Goal: Navigation & Orientation: Go to known website

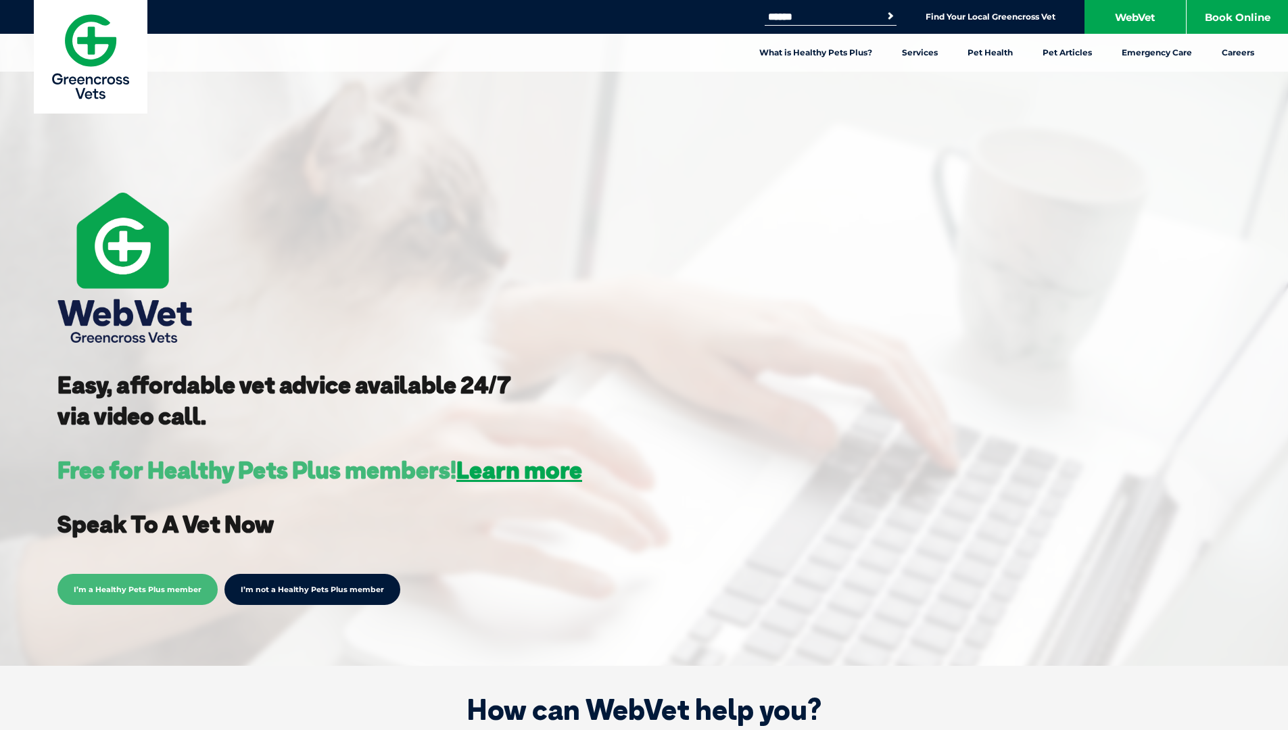
scroll to position [1204, 0]
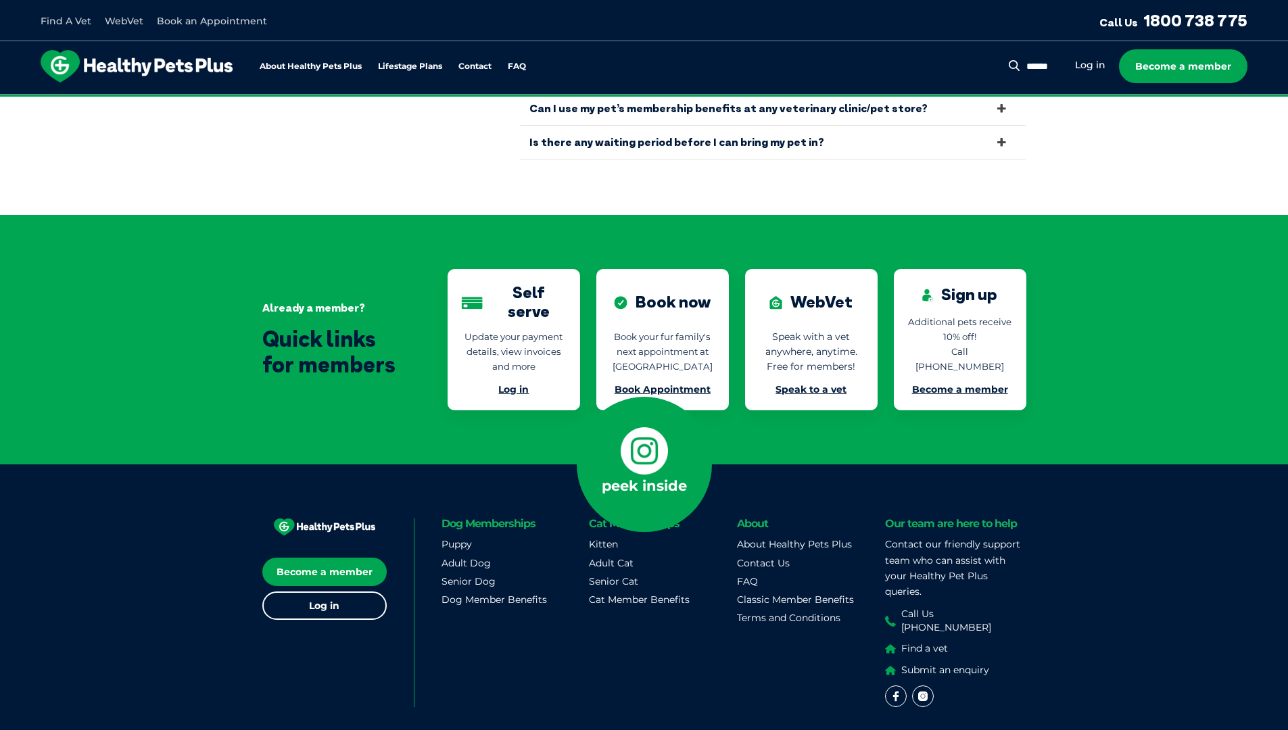
scroll to position [2886, 0]
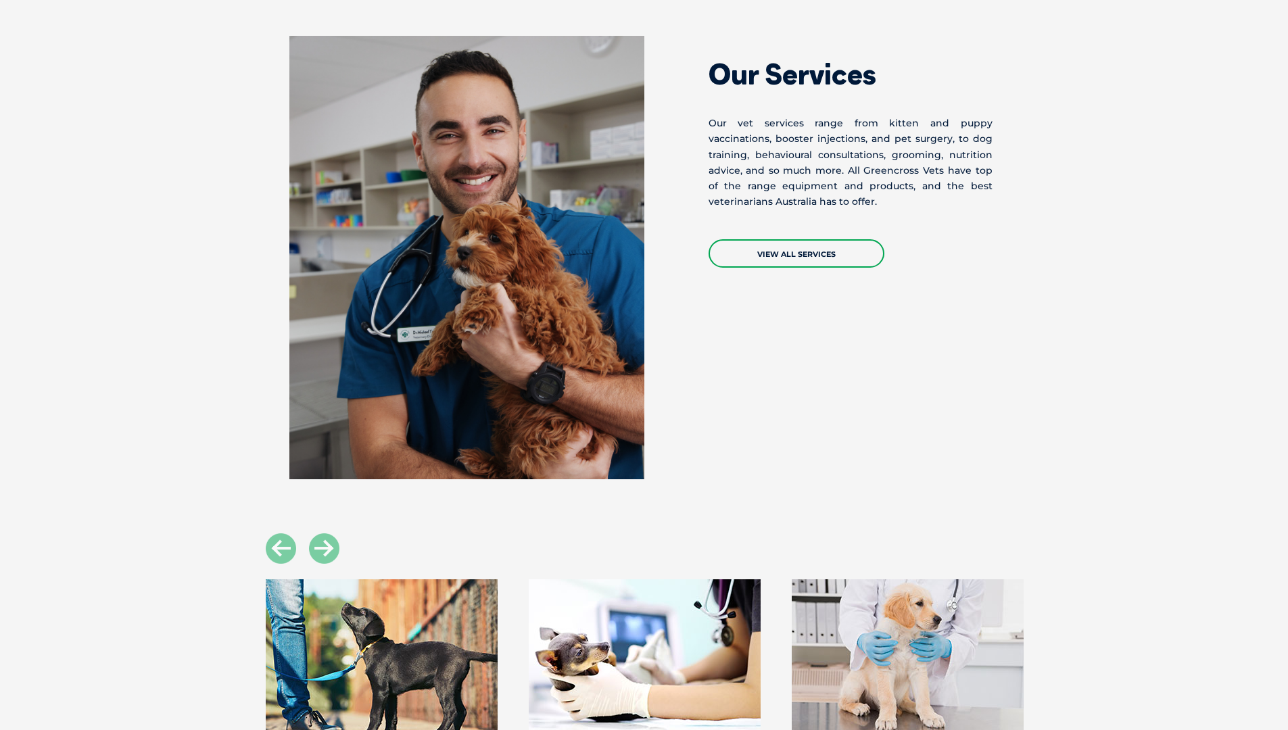
scroll to position [1278, 0]
